Goal: Task Accomplishment & Management: Manage account settings

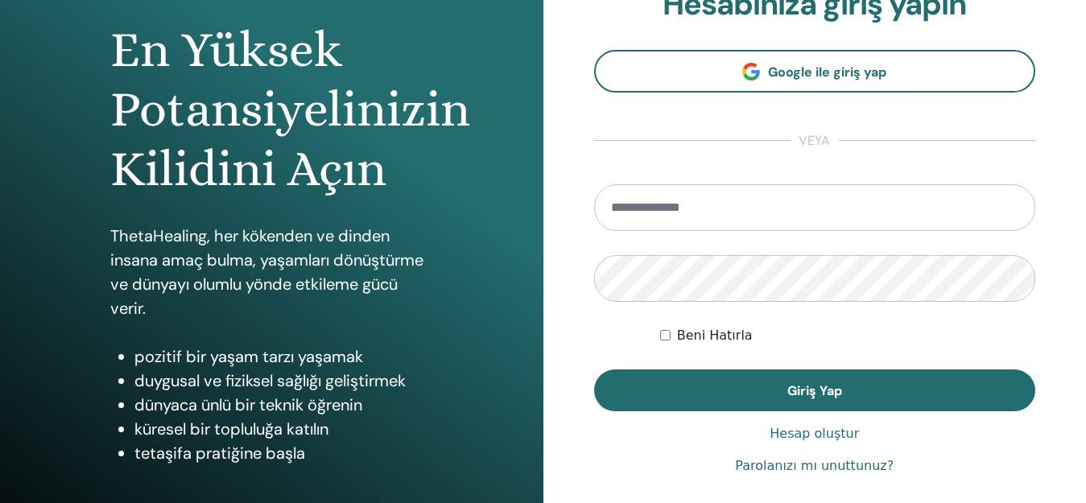
scroll to position [188, 0]
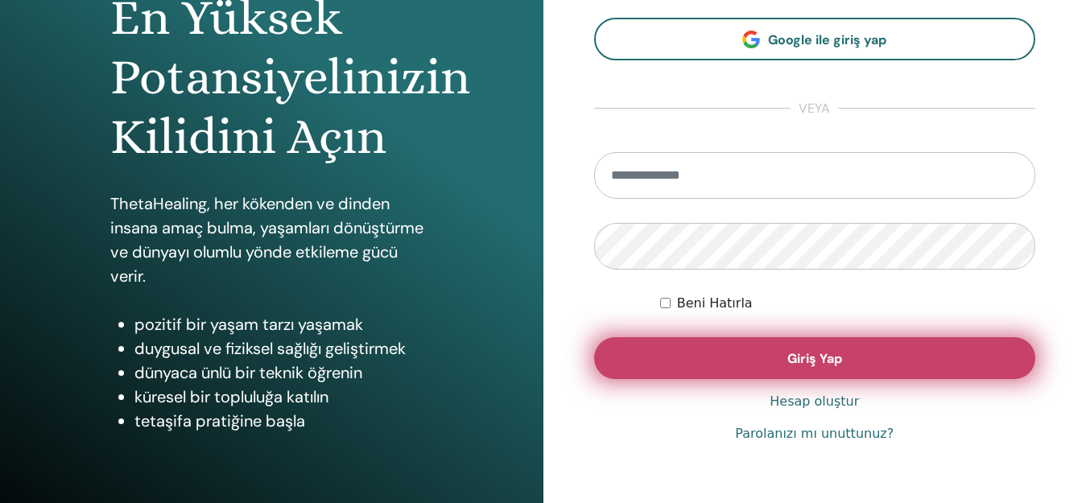
type input "**********"
click at [760, 363] on button "Giriş Yap" at bounding box center [815, 358] width 442 height 42
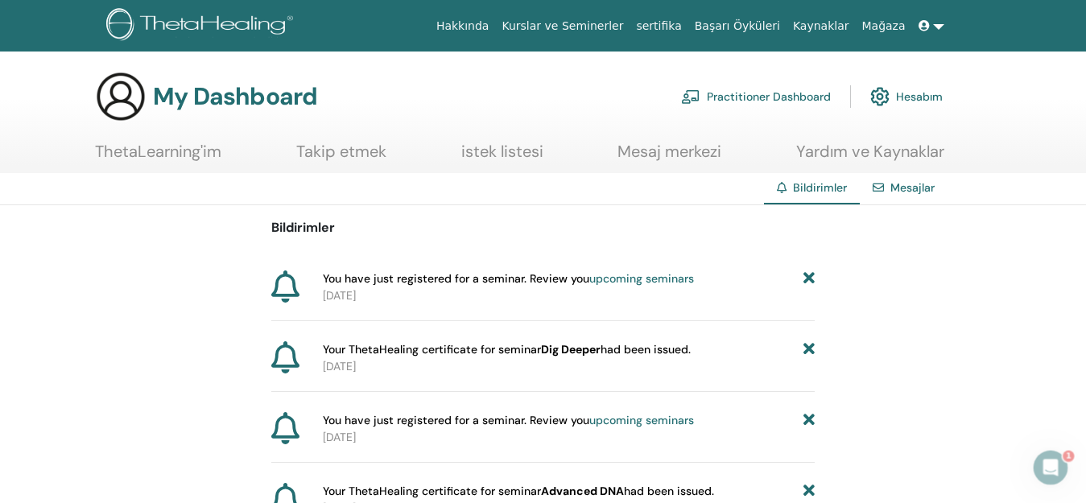
click at [394, 378] on div "Your ThetaHealing certificate for seminar Dig Deeper had been issued. 2025-08-13" at bounding box center [542, 366] width 543 height 51
click at [223, 159] on ul "ThetaLearning'im Takip etmek istek listesi Mesaj merkezi Yardım ve Kaynaklar" at bounding box center [519, 157] width 849 height 31
click at [203, 155] on link "ThetaLearning'im" at bounding box center [158, 157] width 126 height 31
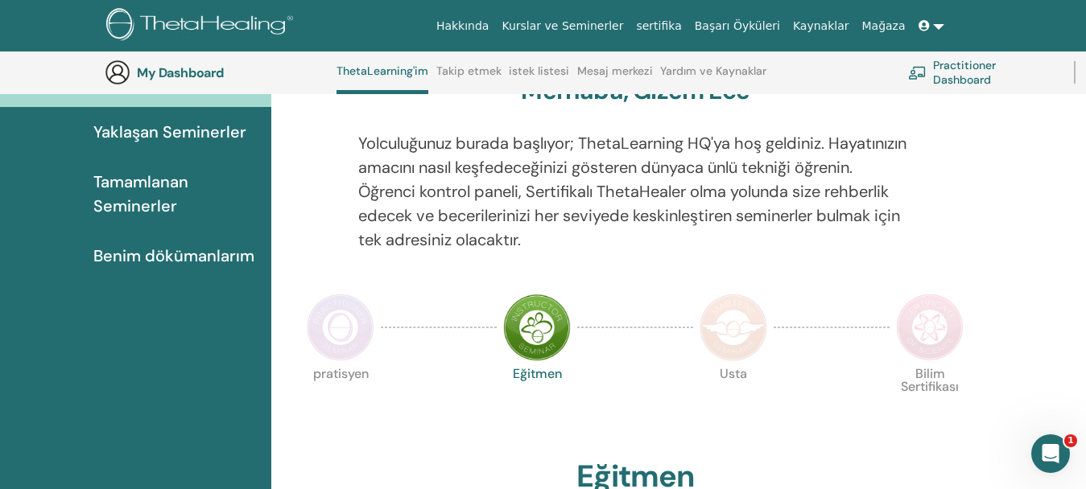
scroll to position [161, 0]
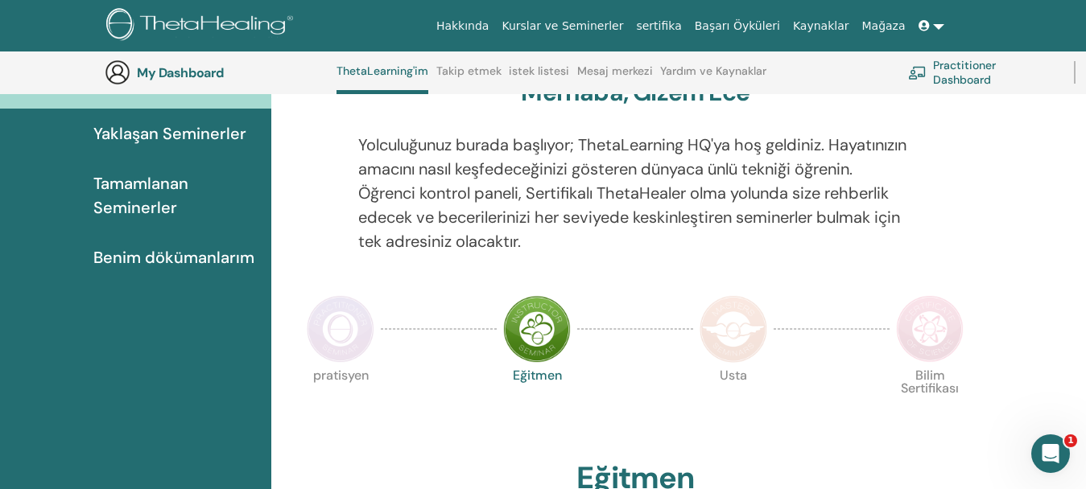
click at [191, 244] on link "Benim dökümanlarım" at bounding box center [135, 258] width 271 height 50
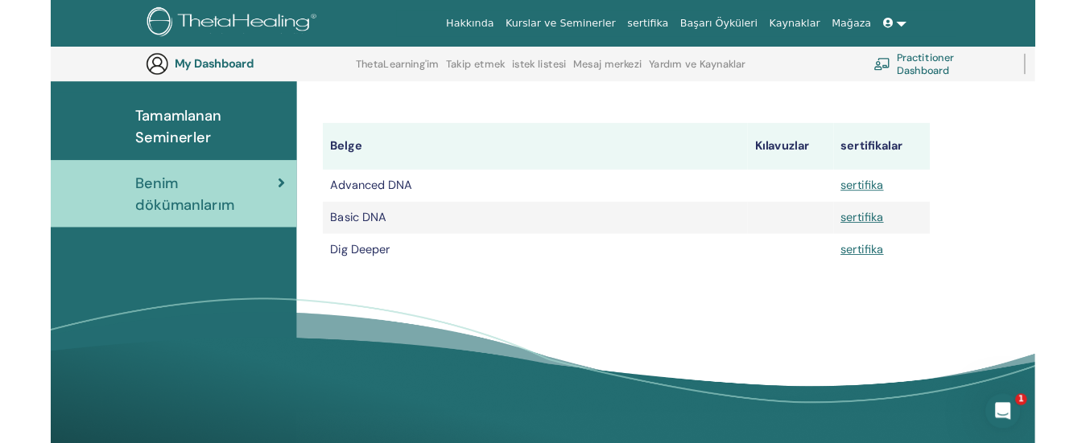
scroll to position [216, 0]
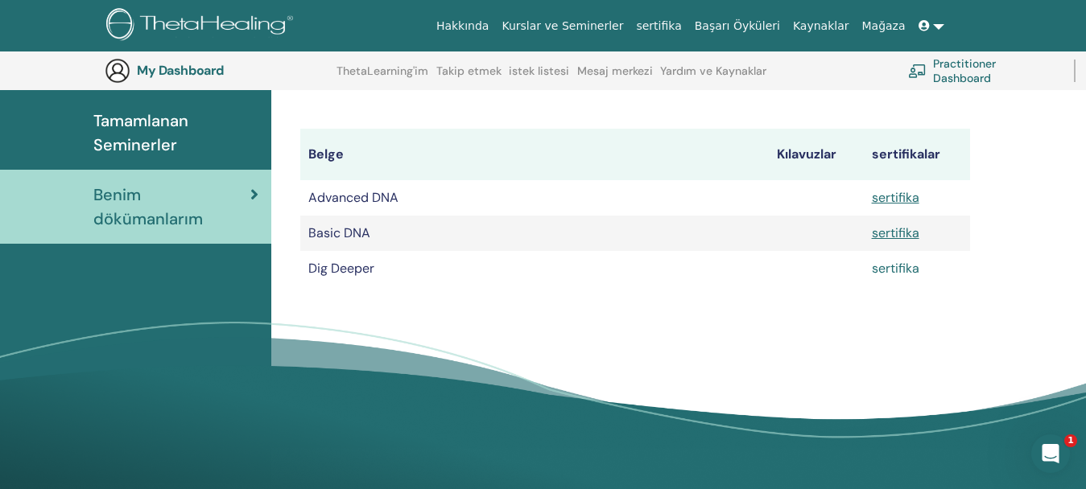
click at [905, 274] on link "sertifika" at bounding box center [895, 268] width 47 height 17
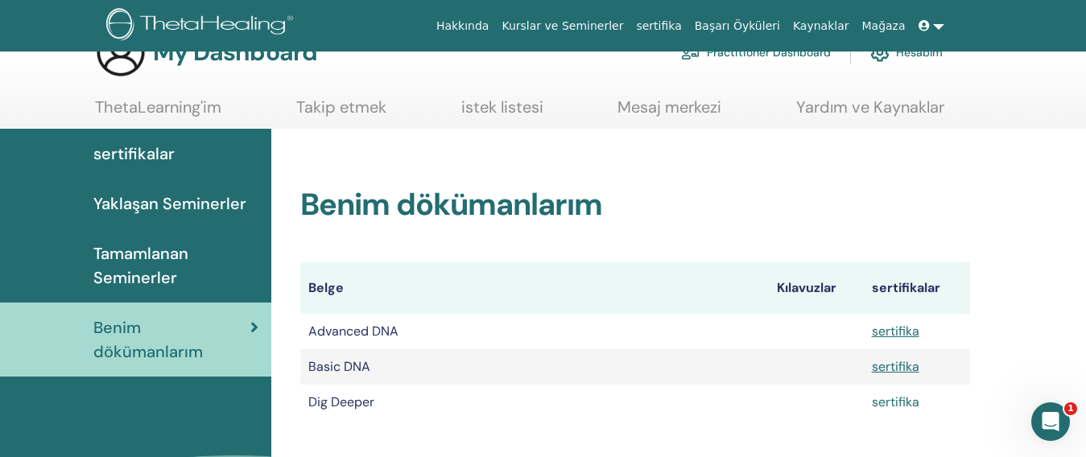
scroll to position [43, 0]
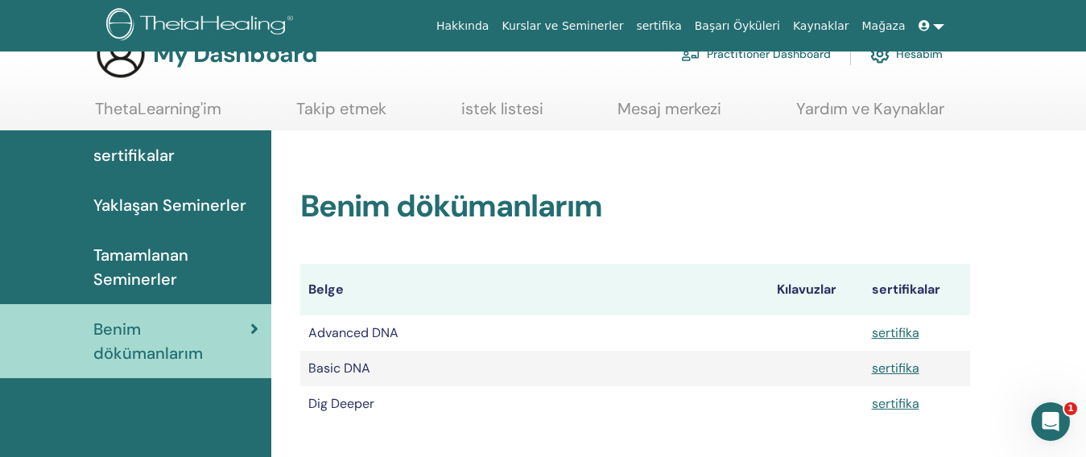
click at [142, 210] on span "Yaklaşan Seminerler" at bounding box center [169, 205] width 153 height 24
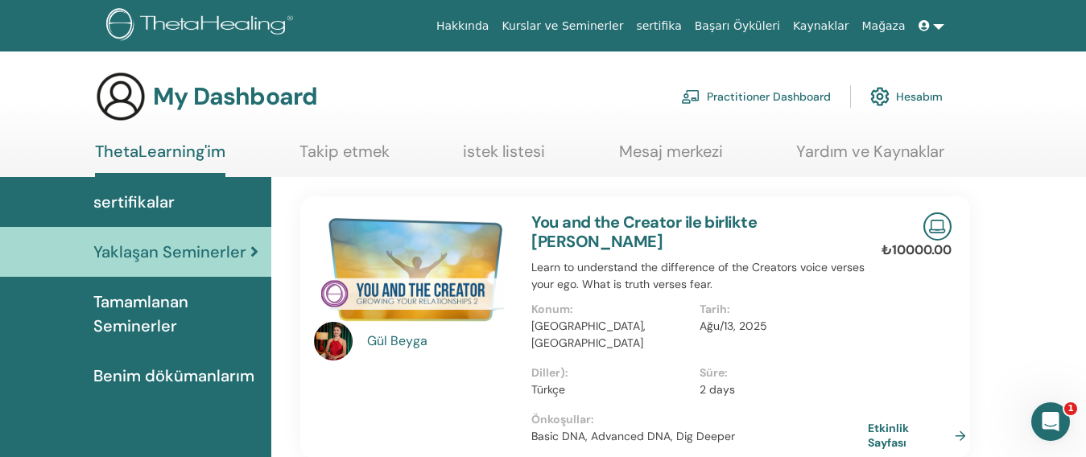
click at [545, 164] on ul "ThetaLearning'im Takip etmek istek listesi Mesaj merkezi Yardım ve Kaynaklar" at bounding box center [519, 159] width 849 height 35
click at [531, 154] on link "istek listesi" at bounding box center [504, 157] width 82 height 31
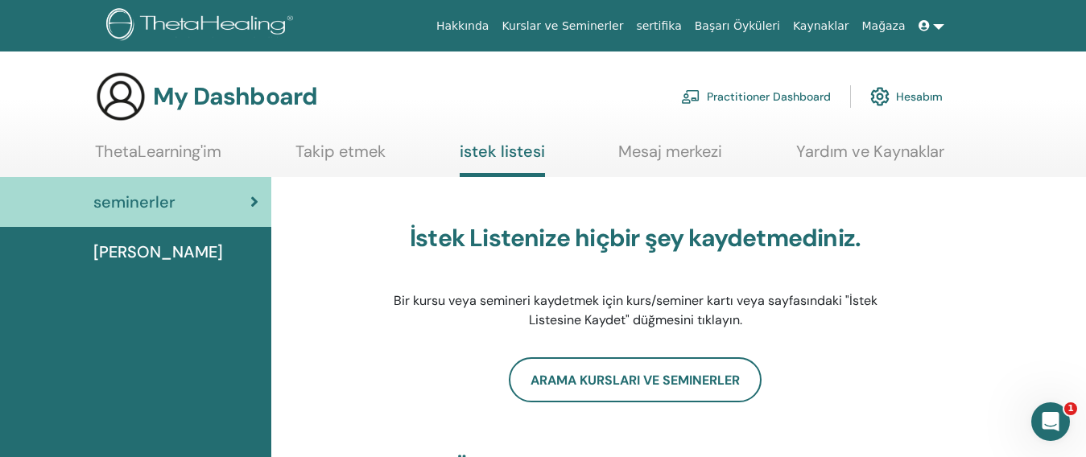
click at [356, 157] on link "Takip etmek" at bounding box center [340, 157] width 90 height 31
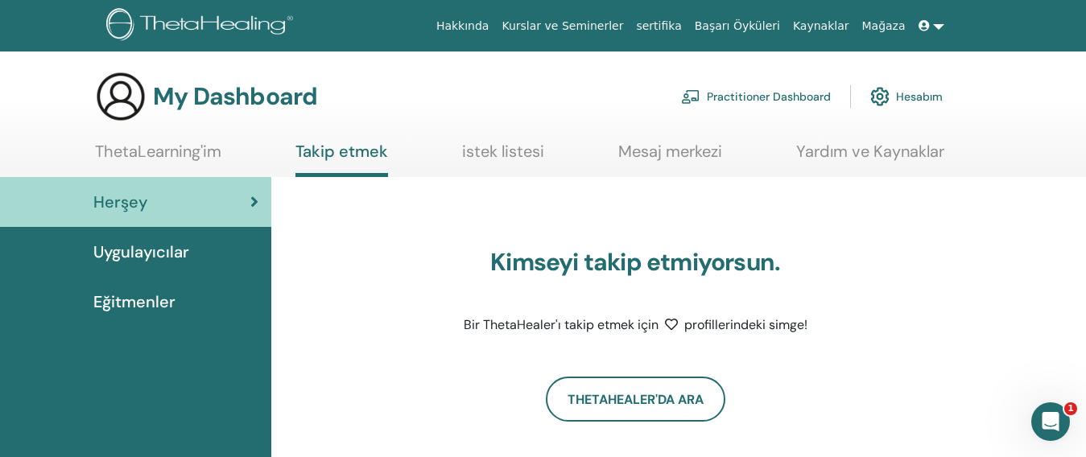
click at [142, 142] on link "ThetaLearning'im" at bounding box center [158, 157] width 126 height 31
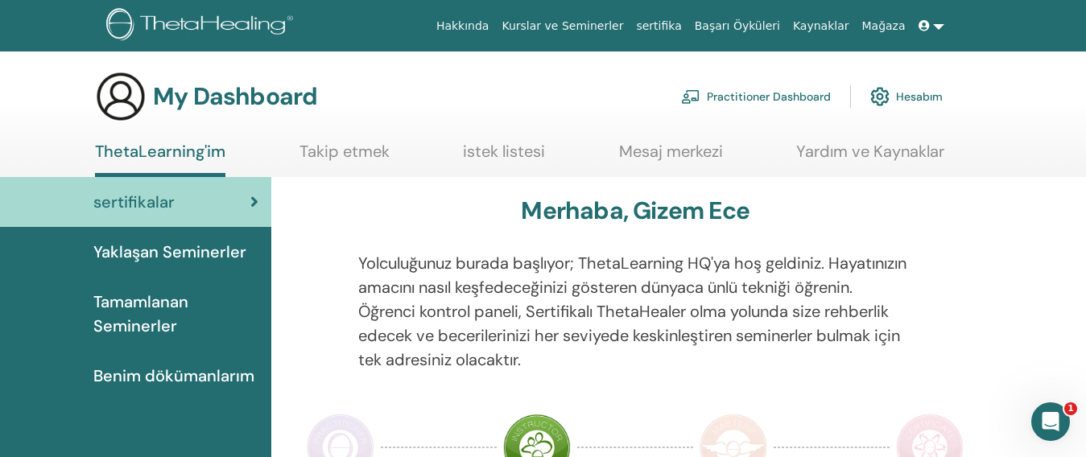
click at [938, 22] on link at bounding box center [931, 26] width 39 height 30
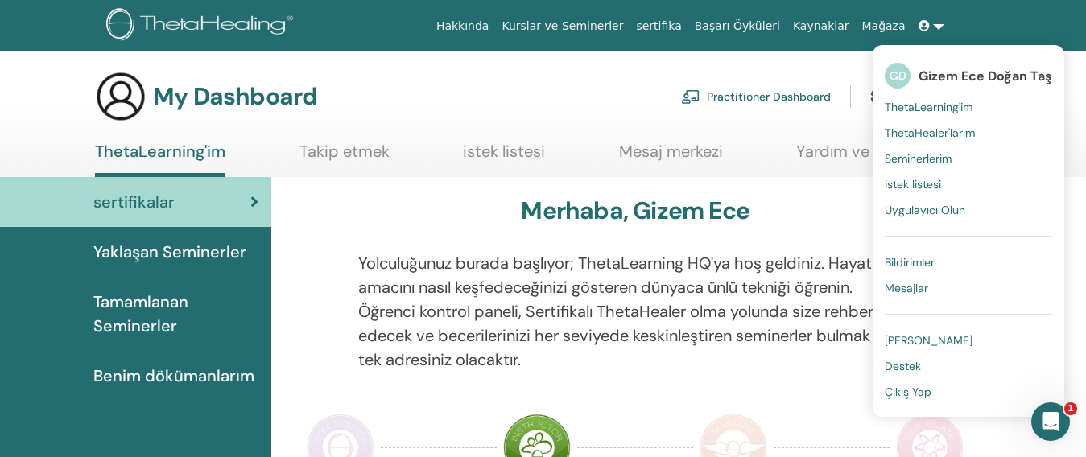
click at [920, 384] on link "Çıkış Yap" at bounding box center [967, 392] width 167 height 26
